Goal: Task Accomplishment & Management: Manage account settings

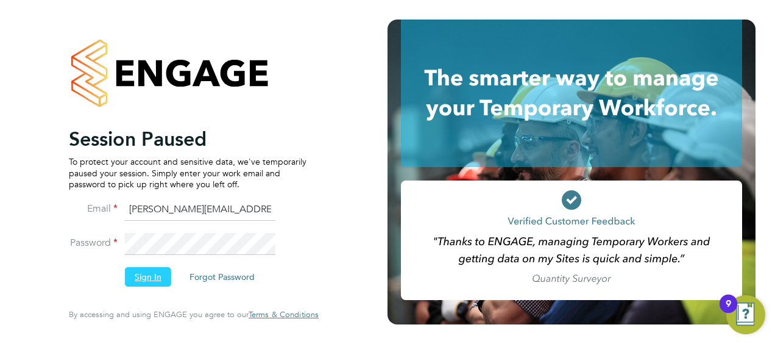
click at [127, 278] on button "Sign In" at bounding box center [148, 277] width 46 height 20
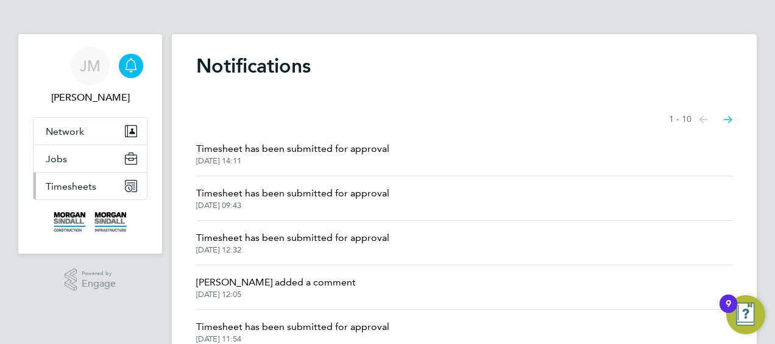
click at [56, 182] on span "Timesheets" at bounding box center [71, 186] width 51 height 12
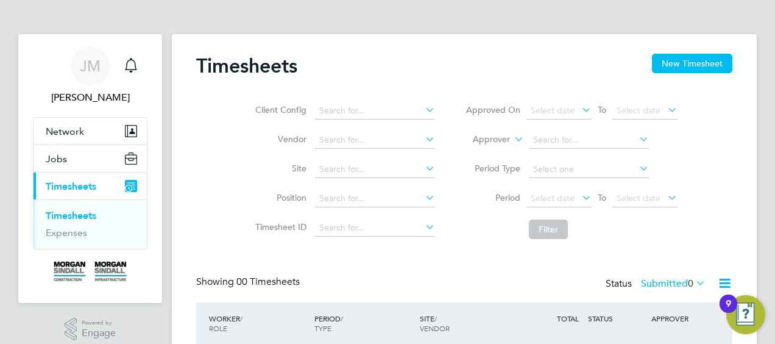
click at [744, 315] on img "Open Resource Center, 9 new notifications" at bounding box center [746, 314] width 39 height 39
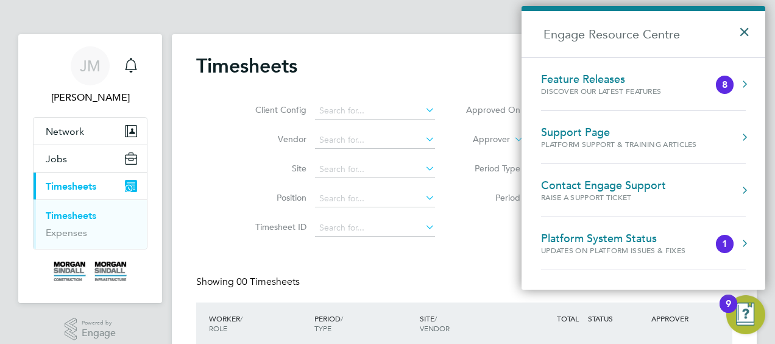
click at [744, 30] on button "×" at bounding box center [748, 28] width 18 height 27
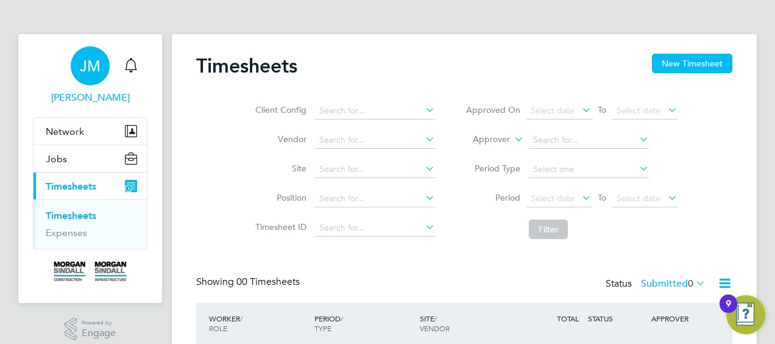
click at [102, 93] on span "[PERSON_NAME]" at bounding box center [90, 97] width 115 height 15
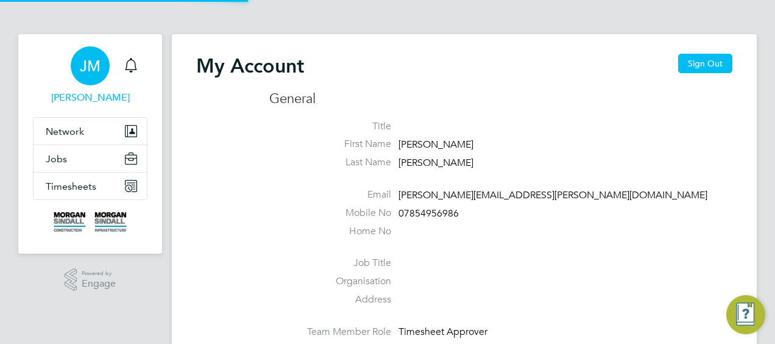
type input "[PERSON_NAME][EMAIL_ADDRESS][PERSON_NAME][DOMAIN_NAME]"
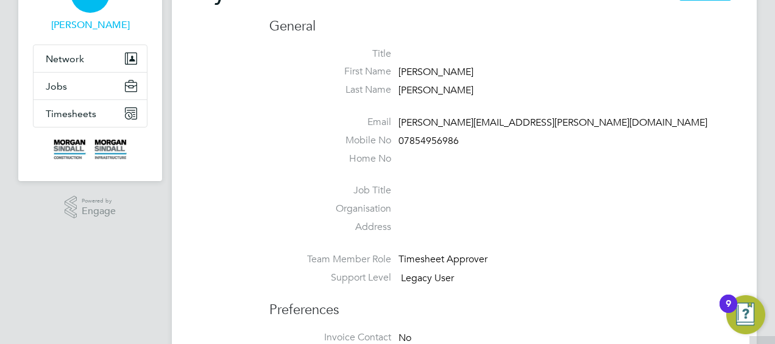
scroll to position [35, 0]
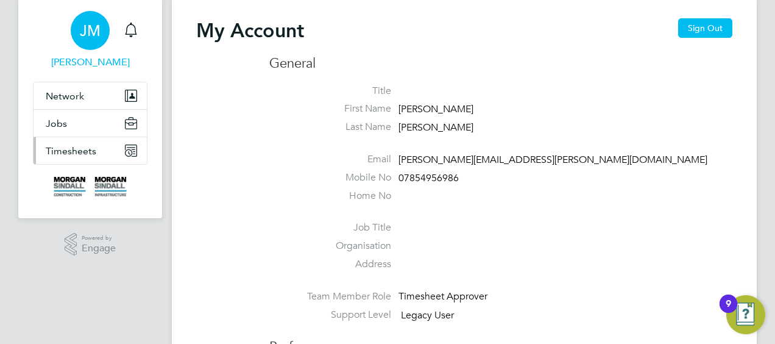
click at [61, 154] on span "Timesheets" at bounding box center [71, 151] width 51 height 12
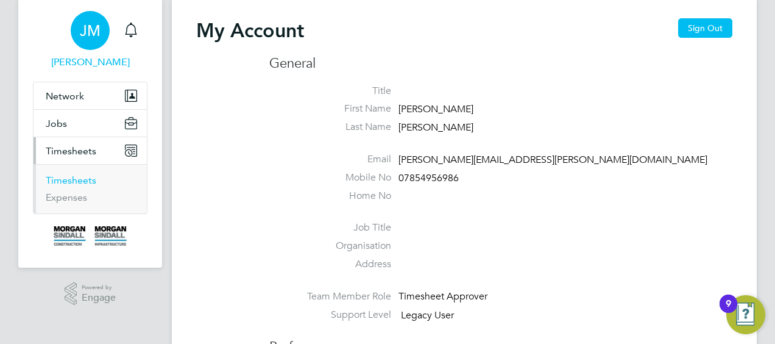
click at [59, 183] on link "Timesheets" at bounding box center [71, 180] width 51 height 12
